Goal: Task Accomplishment & Management: Manage account settings

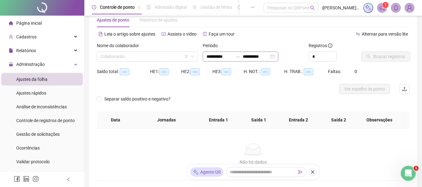
scroll to position [15, 0]
click at [166, 56] on input "search" at bounding box center [145, 56] width 88 height 9
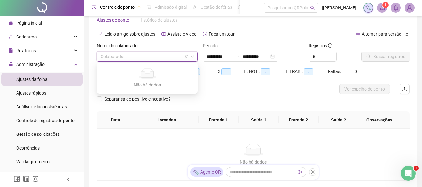
click at [145, 60] on input "search" at bounding box center [145, 56] width 88 height 9
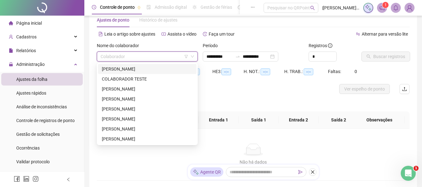
click at [120, 67] on div "[PERSON_NAME]" at bounding box center [147, 69] width 91 height 7
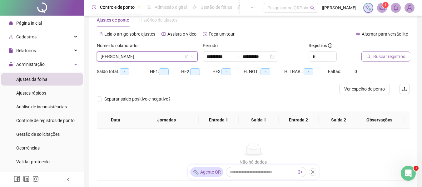
click at [398, 56] on span "Buscar registros" at bounding box center [389, 56] width 32 height 7
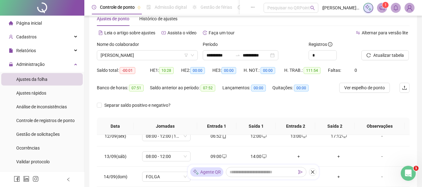
scroll to position [0, 0]
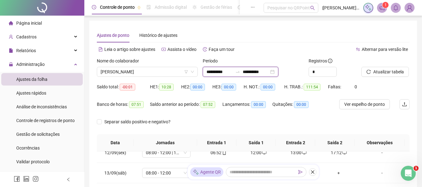
click at [256, 72] on input "**********" at bounding box center [256, 71] width 26 height 7
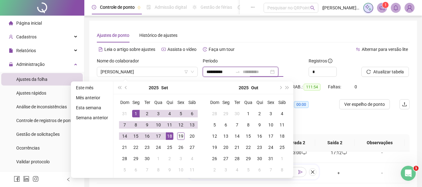
type input "**********"
click at [186, 136] on td "19" at bounding box center [180, 136] width 11 height 11
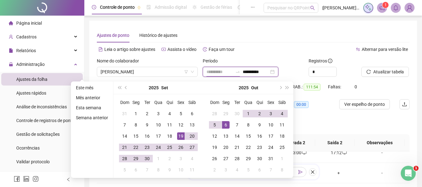
type input "**********"
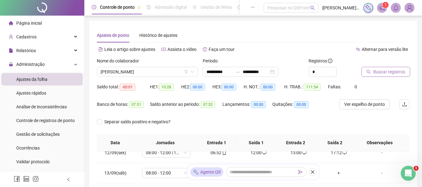
click at [375, 73] on span "Buscar registros" at bounding box center [389, 71] width 32 height 7
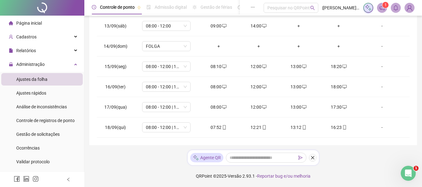
scroll to position [252, 0]
click at [161, 121] on td "08:00 - 12:00 | 13:00 - 17:00" at bounding box center [166, 127] width 64 height 20
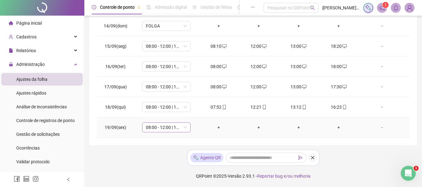
click at [182, 127] on span "08:00 - 12:00 | 13:00 - 17:00" at bounding box center [166, 127] width 41 height 9
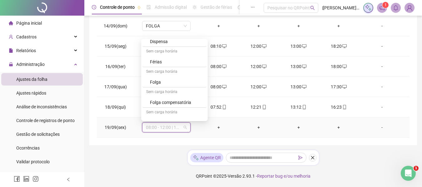
scroll to position [140, 0]
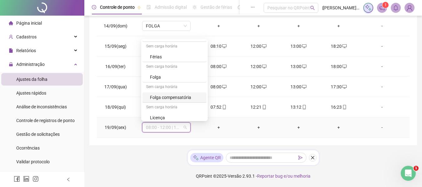
click at [174, 96] on div "Folga compensatória" at bounding box center [176, 97] width 53 height 7
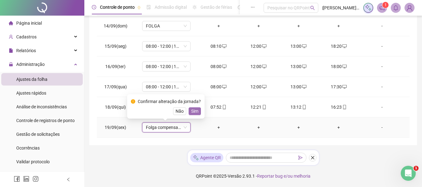
click at [192, 109] on span "Sim" at bounding box center [194, 111] width 7 height 7
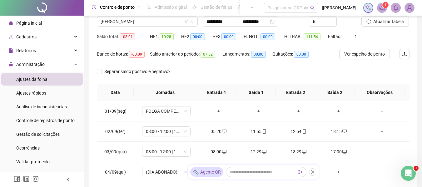
scroll to position [37, 0]
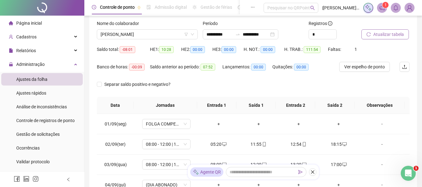
click at [384, 31] on span "Atualizar tabela" at bounding box center [388, 34] width 31 height 7
click at [151, 32] on span "[PERSON_NAME]" at bounding box center [147, 34] width 93 height 9
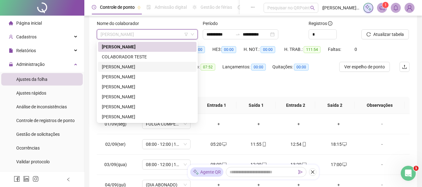
click at [116, 64] on div "[PERSON_NAME]" at bounding box center [147, 66] width 91 height 7
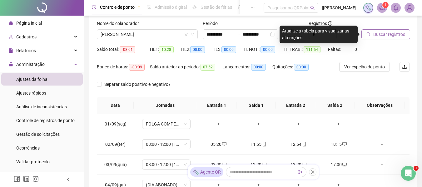
click at [373, 35] on button "Buscar registros" at bounding box center [386, 34] width 49 height 10
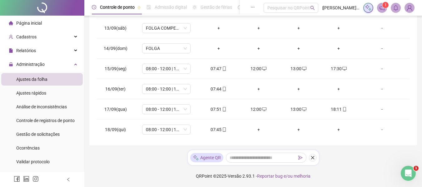
scroll to position [252, 0]
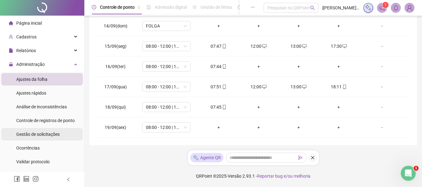
click at [27, 133] on span "Gestão de solicitações" at bounding box center [37, 134] width 43 height 5
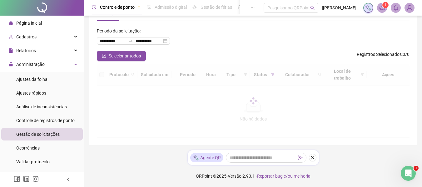
scroll to position [15, 0]
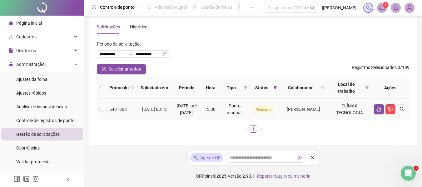
click at [99, 106] on td at bounding box center [102, 110] width 10 height 22
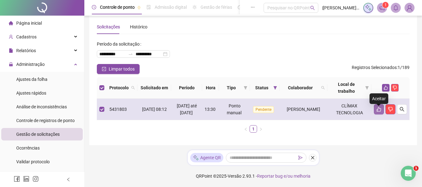
click at [379, 107] on icon "like" at bounding box center [379, 109] width 5 height 5
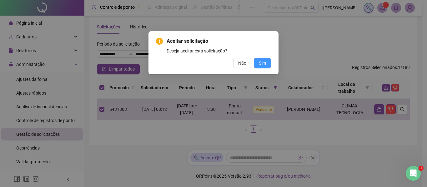
click at [257, 64] on button "Sim" at bounding box center [262, 63] width 17 height 10
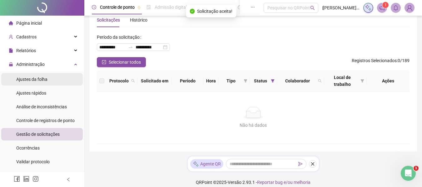
click at [30, 81] on span "Ajustes da folha" at bounding box center [31, 79] width 31 height 5
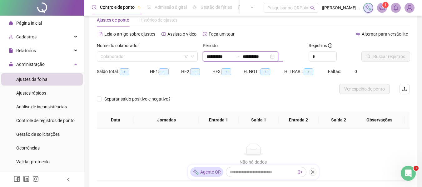
click at [254, 59] on input "**********" at bounding box center [256, 56] width 26 height 7
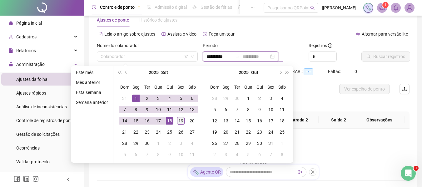
type input "**********"
click at [178, 121] on div "19" at bounding box center [180, 120] width 7 height 7
type input "**********"
click at [133, 57] on input "search" at bounding box center [145, 56] width 88 height 9
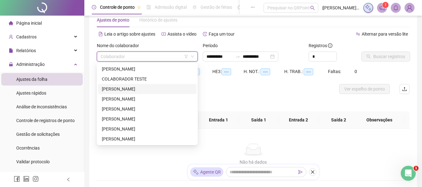
click at [112, 91] on div "[PERSON_NAME]" at bounding box center [147, 89] width 91 height 7
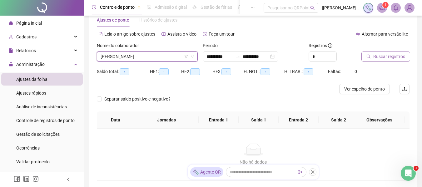
click at [375, 60] on span "Buscar registros" at bounding box center [389, 56] width 32 height 7
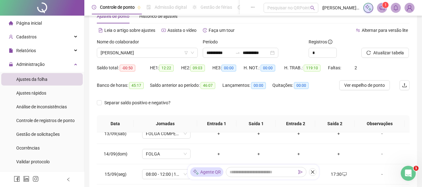
scroll to position [1, 0]
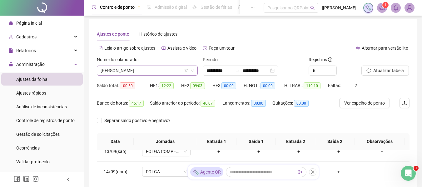
click at [166, 73] on span "[PERSON_NAME]" at bounding box center [147, 70] width 93 height 9
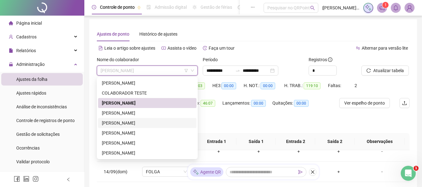
click at [114, 122] on div "[PERSON_NAME]" at bounding box center [147, 123] width 91 height 7
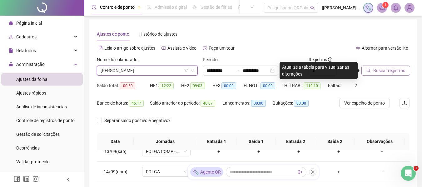
click at [372, 70] on button "Buscar registros" at bounding box center [386, 71] width 49 height 10
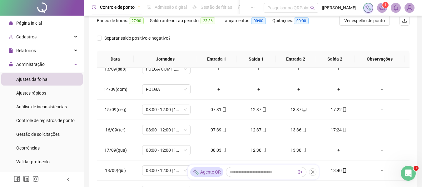
scroll to position [0, 0]
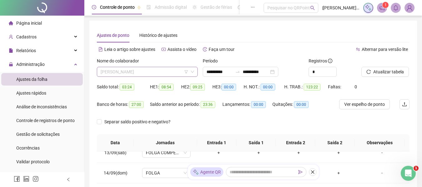
click at [164, 72] on span "[PERSON_NAME]" at bounding box center [147, 71] width 93 height 9
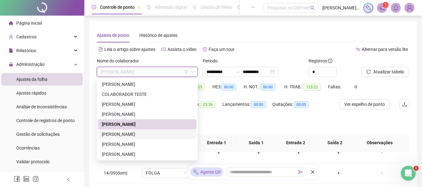
drag, startPoint x: 127, startPoint y: 134, endPoint x: 214, endPoint y: 145, distance: 87.2
click at [127, 134] on div "[PERSON_NAME]" at bounding box center [147, 134] width 91 height 7
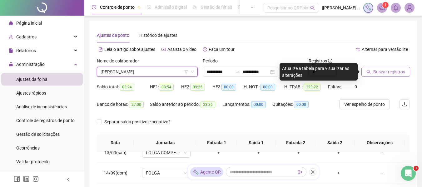
click at [375, 70] on span "Buscar registros" at bounding box center [389, 71] width 32 height 7
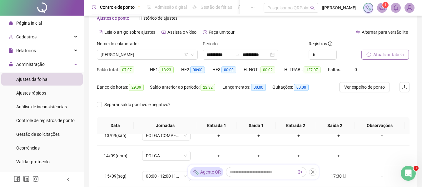
scroll to position [15, 0]
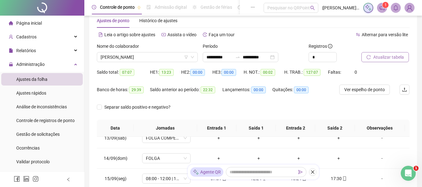
click at [382, 56] on span "Atualizar tabela" at bounding box center [388, 57] width 31 height 7
click at [169, 55] on span "[PERSON_NAME]" at bounding box center [147, 56] width 93 height 9
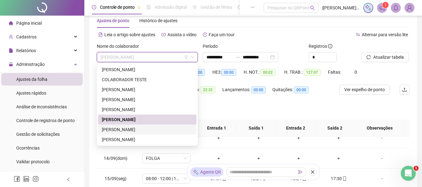
click at [126, 130] on div "[PERSON_NAME]" at bounding box center [147, 129] width 91 height 7
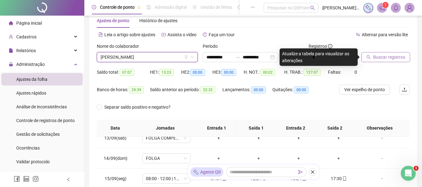
click at [394, 59] on span "Buscar registros" at bounding box center [389, 57] width 32 height 7
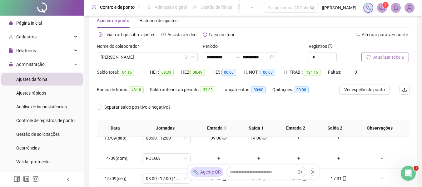
click at [396, 60] on span "Atualizar tabela" at bounding box center [388, 57] width 31 height 7
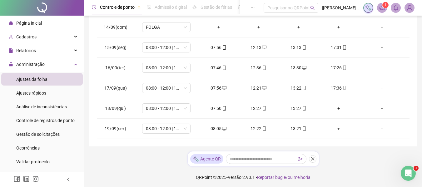
scroll to position [147, 0]
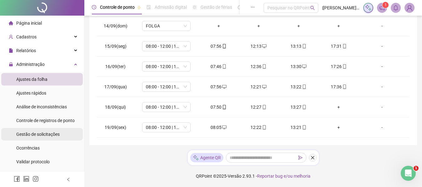
click at [28, 135] on span "Gestão de solicitações" at bounding box center [37, 134] width 43 height 5
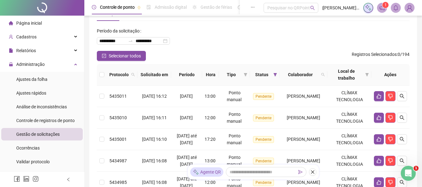
scroll to position [115, 0]
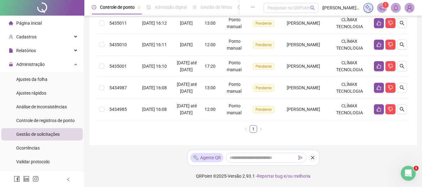
drag, startPoint x: 422, startPoint y: 89, endPoint x: 423, endPoint y: 83, distance: 6.1
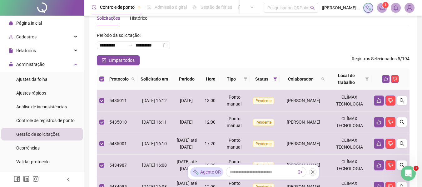
scroll to position [0, 0]
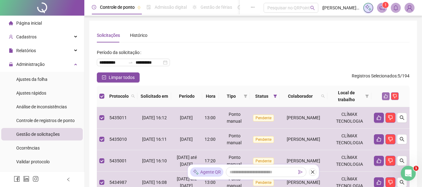
click at [385, 96] on icon "like" at bounding box center [386, 96] width 4 height 4
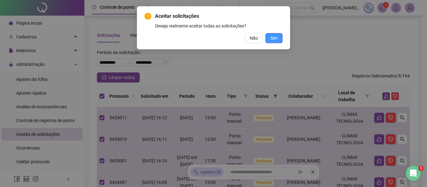
click at [271, 37] on span "Sim" at bounding box center [273, 38] width 7 height 7
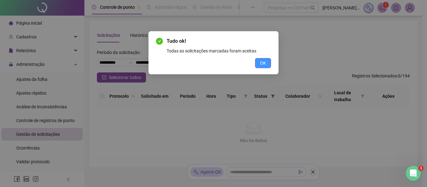
click at [265, 63] on span "OK" at bounding box center [263, 63] width 6 height 7
